Goal: Check status: Check status

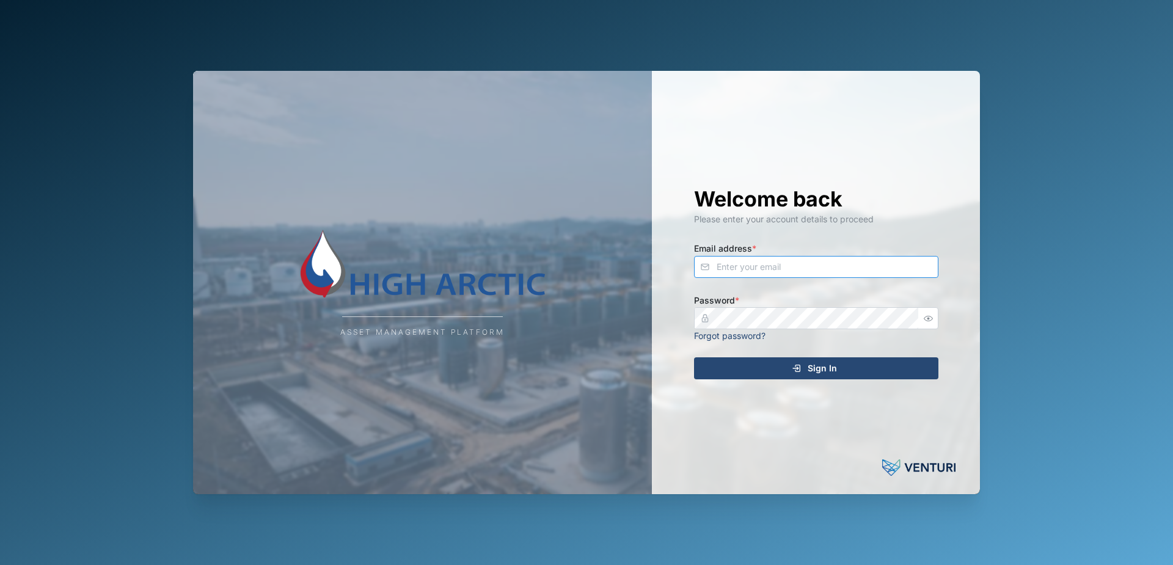
click at [790, 269] on input "Email address *" at bounding box center [816, 267] width 244 height 22
type input "[PERSON_NAME][EMAIL_ADDRESS][PERSON_NAME][DOMAIN_NAME]"
click at [793, 370] on icon "submit" at bounding box center [796, 368] width 10 height 10
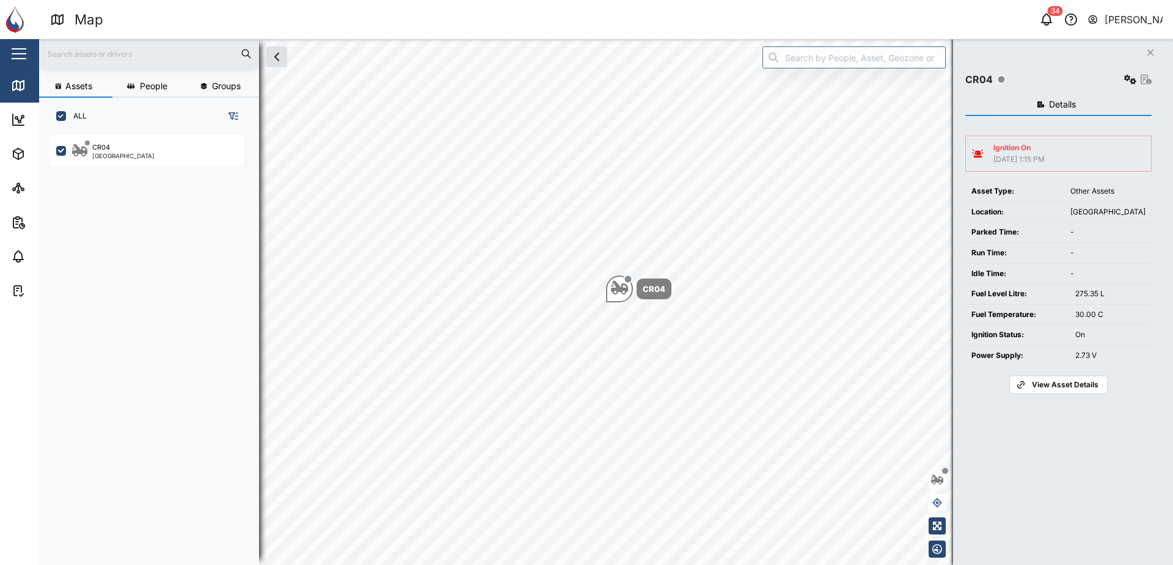
click at [1082, 385] on span "View Asset Details" at bounding box center [1064, 384] width 67 height 17
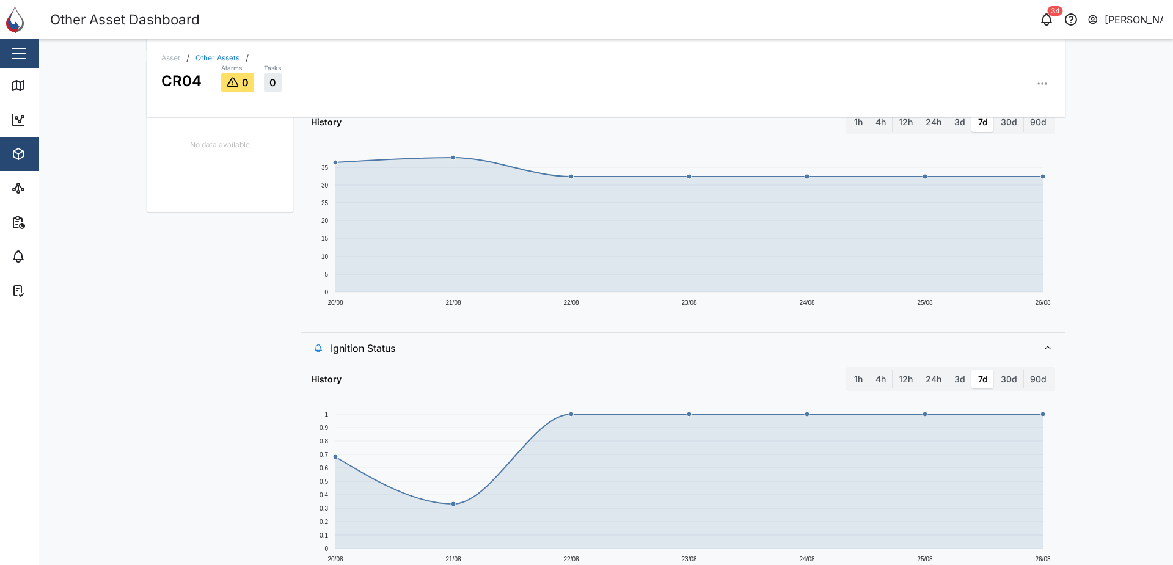
scroll to position [550, 0]
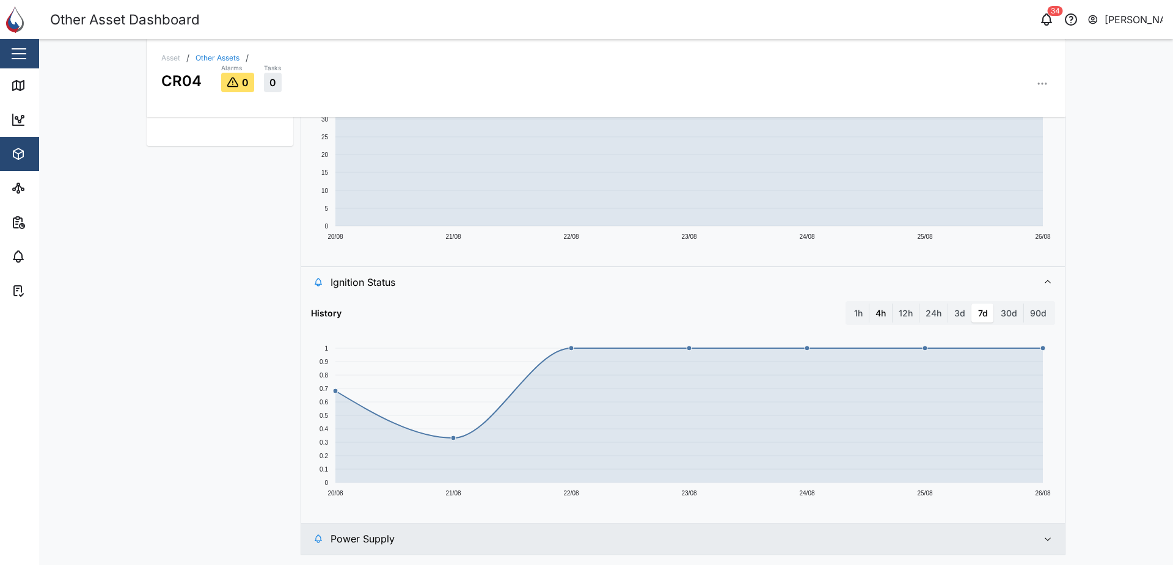
click at [876, 314] on label "4h" at bounding box center [880, 314] width 23 height 20
click at [869, 304] on hours "4h" at bounding box center [869, 304] width 0 height 0
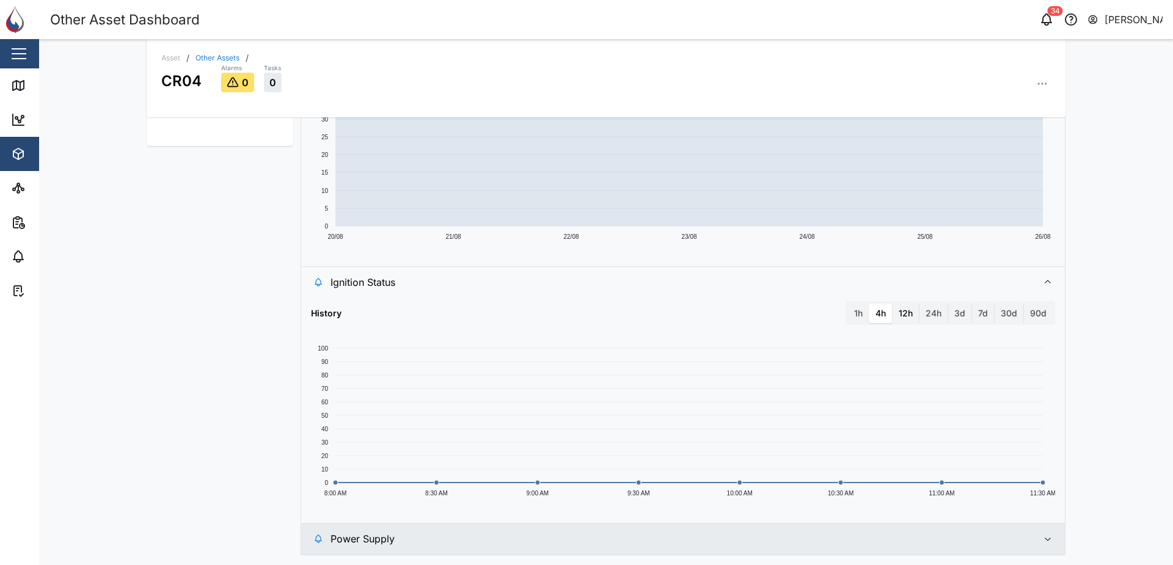
click at [904, 314] on label "12h" at bounding box center [905, 314] width 26 height 20
click at [892, 304] on hours "12h" at bounding box center [892, 304] width 0 height 0
click at [928, 315] on label "24h" at bounding box center [933, 314] width 28 height 20
click at [919, 304] on hours "24h" at bounding box center [919, 304] width 0 height 0
click at [954, 312] on label "3d" at bounding box center [959, 314] width 23 height 20
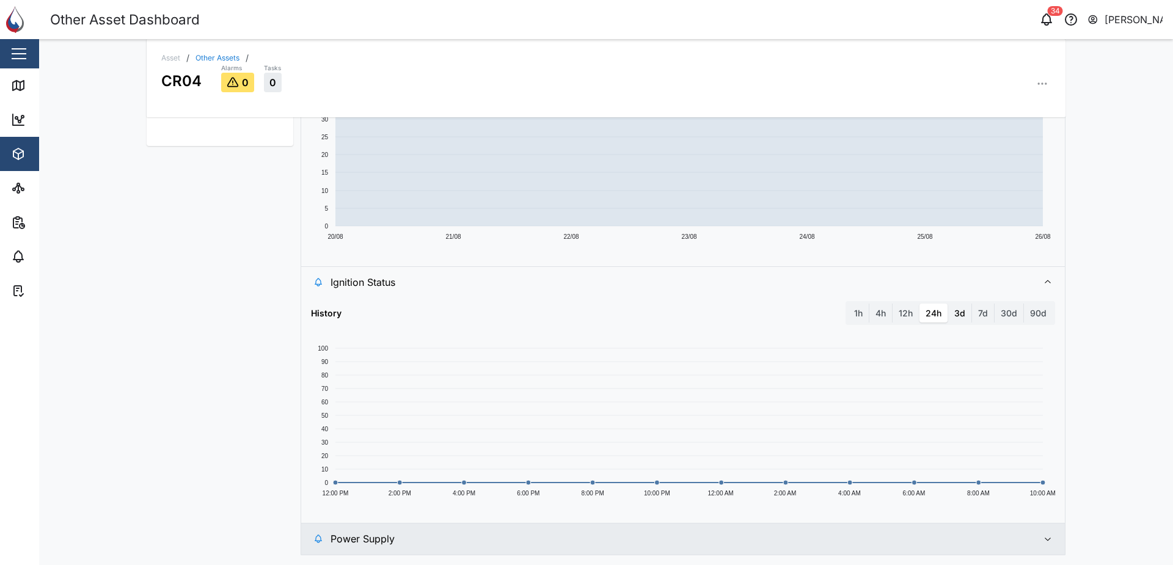
click at [948, 304] on days "3d" at bounding box center [948, 304] width 0 height 0
click at [981, 315] on label "7d" at bounding box center [983, 314] width 22 height 20
click at [972, 304] on days "7d" at bounding box center [972, 304] width 0 height 0
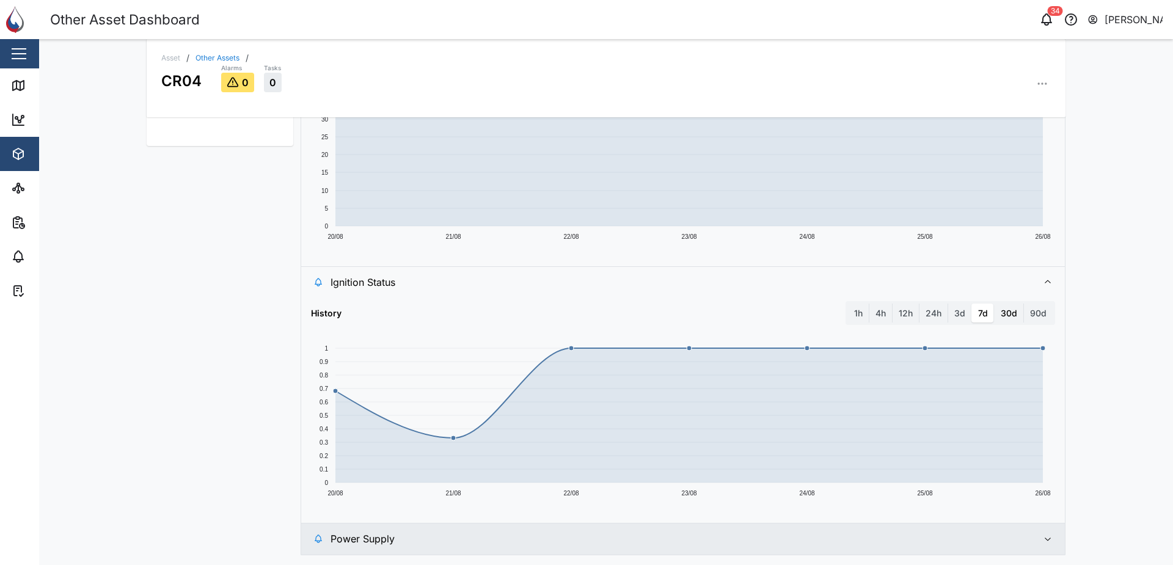
click at [1007, 314] on label "30d" at bounding box center [1008, 314] width 29 height 20
click at [994, 304] on days "30d" at bounding box center [994, 304] width 0 height 0
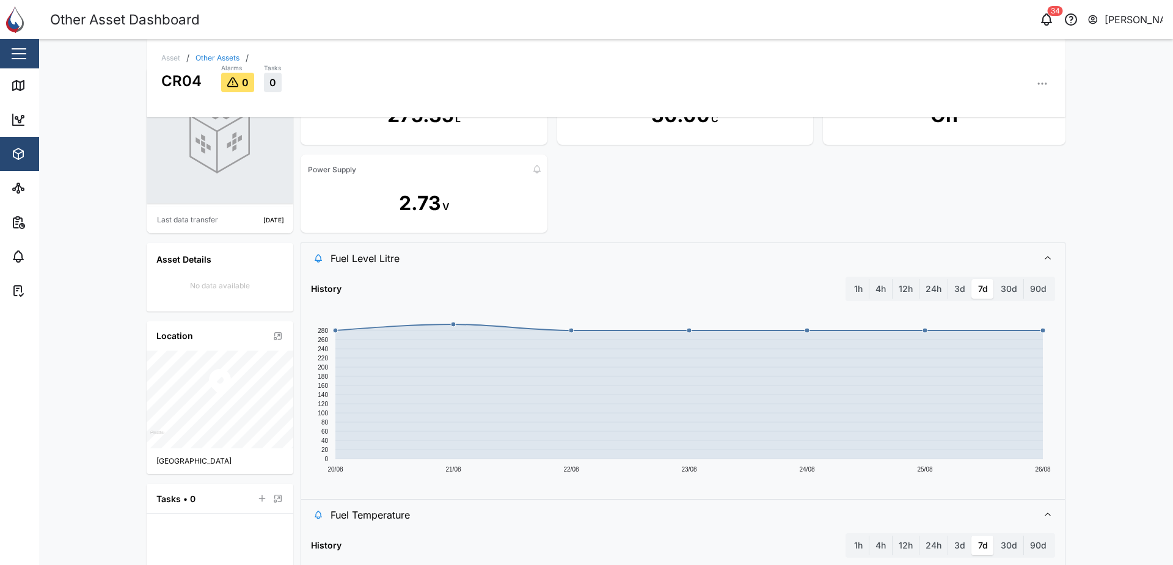
scroll to position [61, 0]
